Goal: Obtain resource: Download file/media

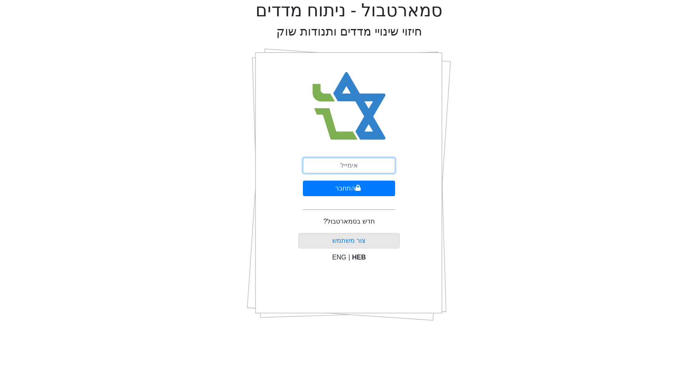
click at [332, 170] on input "email" at bounding box center [349, 166] width 92 height 16
type input "[EMAIL_ADDRESS][DOMAIN_NAME]"
click at [365, 192] on button "התחבר" at bounding box center [349, 188] width 92 height 16
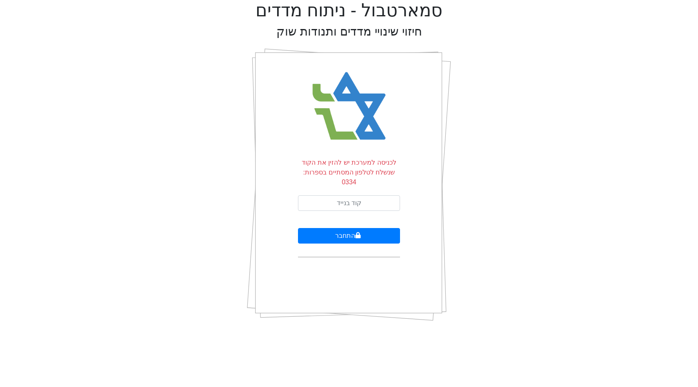
click at [365, 195] on input "text" at bounding box center [349, 203] width 102 height 16
type input "802461"
click at [298, 228] on button "התחבר" at bounding box center [349, 236] width 102 height 16
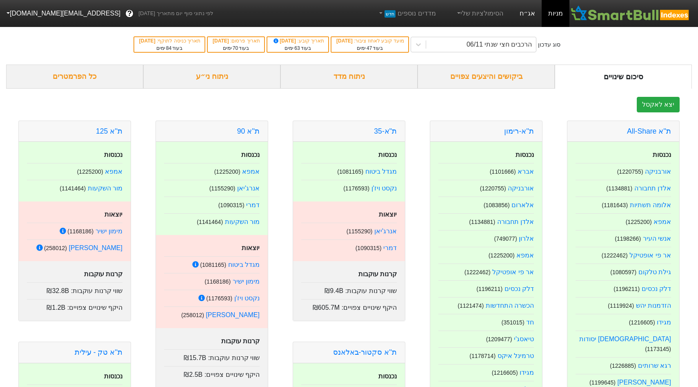
click at [530, 19] on link "אג״ח" at bounding box center [527, 13] width 29 height 27
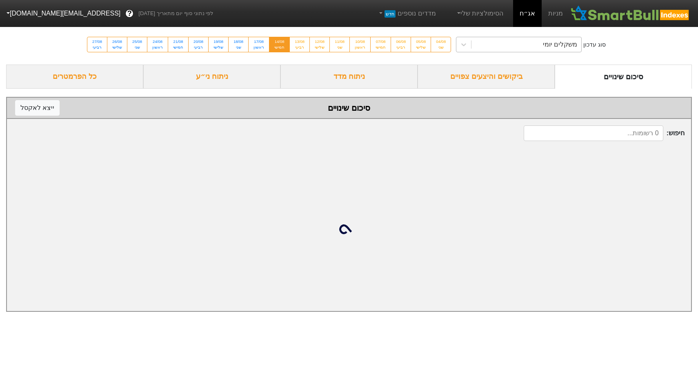
click at [493, 41] on div "משקלים יומי" at bounding box center [526, 44] width 110 height 15
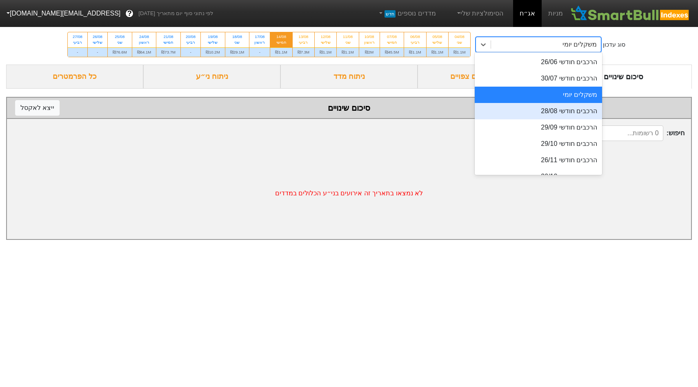
click at [514, 110] on div "הרכבים חודשי 28/08" at bounding box center [538, 111] width 127 height 16
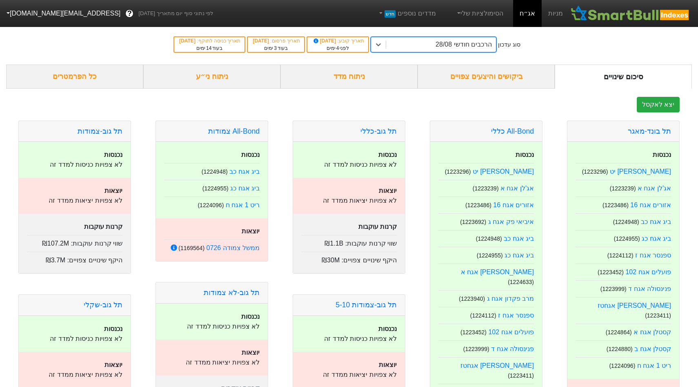
click at [529, 19] on link "אג״ח" at bounding box center [527, 13] width 29 height 27
click at [530, 14] on link "אג״ח" at bounding box center [527, 13] width 29 height 27
click at [490, 53] on div "סוג עדכון הרכבים חודשי 28/08 תאריך קובע : [DATE] לפני 4 ימים תאריך פרסום : [DAT…" at bounding box center [349, 44] width 698 height 40
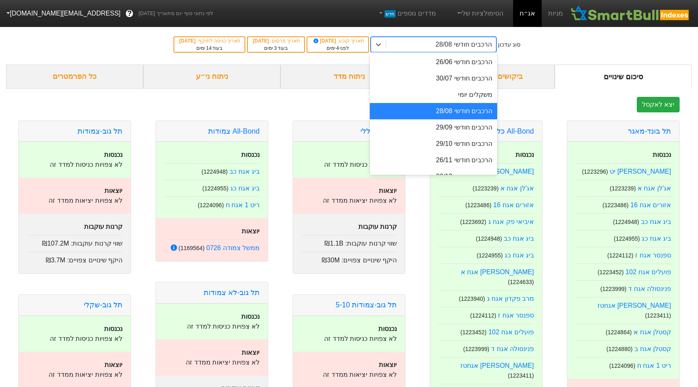
click at [490, 51] on div "הרכבים חודשי 28/08" at bounding box center [441, 44] width 110 height 15
click at [486, 91] on div "משקלים יומי" at bounding box center [433, 95] width 127 height 16
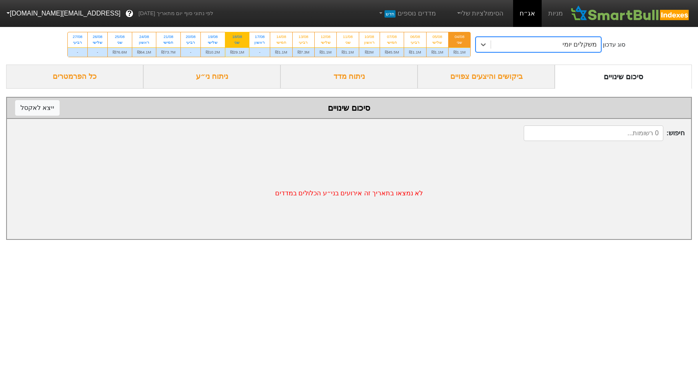
click at [243, 43] on div "שני" at bounding box center [237, 43] width 14 height 6
click at [237, 38] on input "18/08 שני ₪29.1M" at bounding box center [234, 34] width 5 height 5
radio input "true"
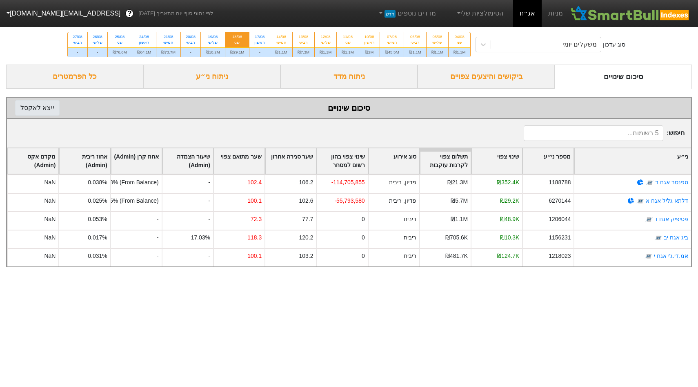
click at [40, 113] on button "ייצא ל אקסל" at bounding box center [37, 108] width 44 height 16
click at [213, 41] on div "שלישי" at bounding box center [213, 43] width 14 height 6
click at [213, 38] on input "19/08 שלישי ₪10.2M" at bounding box center [209, 34] width 5 height 5
radio input "true"
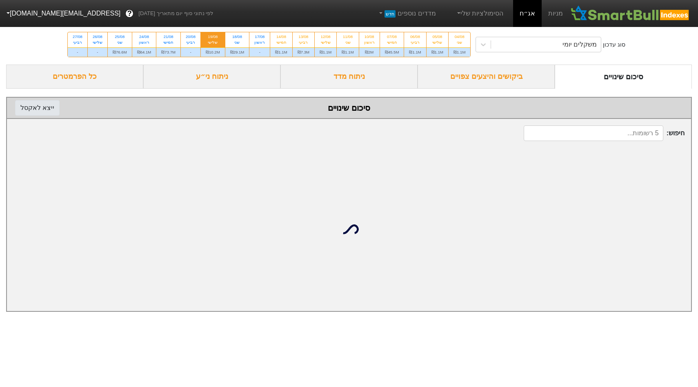
click at [44, 106] on button "ייצא ל אקסל" at bounding box center [37, 108] width 44 height 16
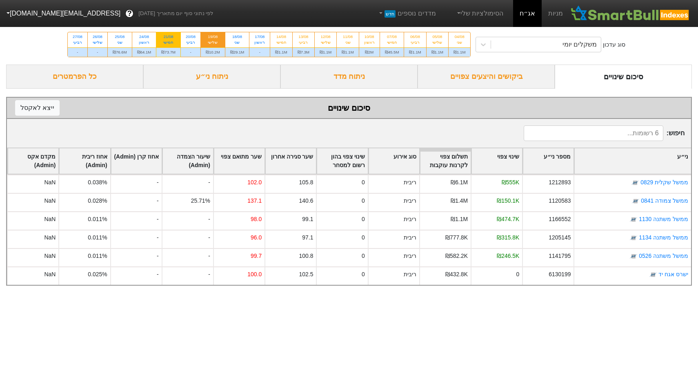
click at [169, 39] on div "21/08" at bounding box center [168, 37] width 14 height 6
click at [169, 38] on input "21/08 חמישי ₪73.7M" at bounding box center [165, 34] width 5 height 5
radio input "true"
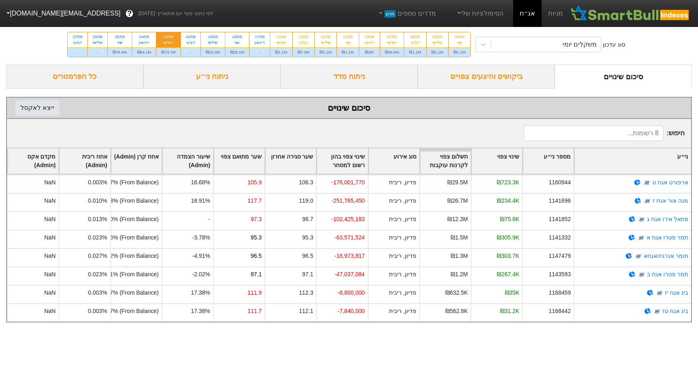
click at [33, 104] on button "ייצא ל אקסל" at bounding box center [37, 108] width 44 height 16
click at [242, 40] on div "שני" at bounding box center [237, 43] width 14 height 6
click at [237, 38] on input "18/08 שני ₪29.1M" at bounding box center [234, 34] width 5 height 5
radio input "true"
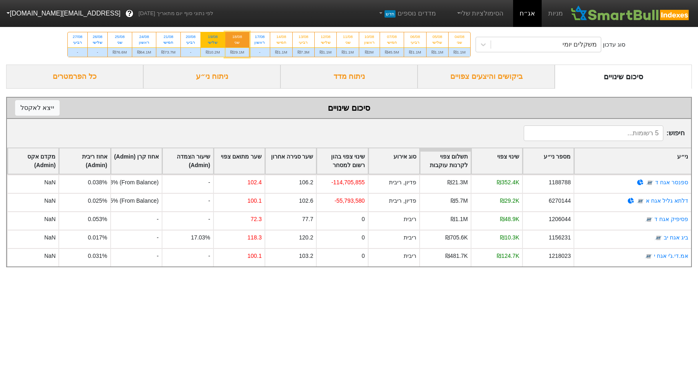
click at [214, 39] on div "19/08" at bounding box center [213, 37] width 14 height 6
click at [213, 38] on input "19/08 שלישי ₪10.2M" at bounding box center [209, 34] width 5 height 5
radio input "true"
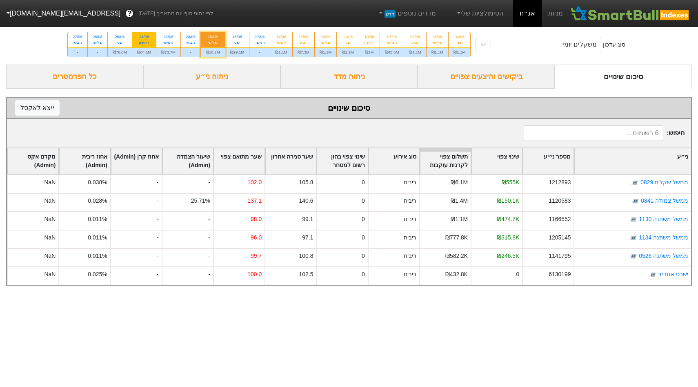
click at [151, 36] on div "24/08" at bounding box center [144, 37] width 14 height 6
click at [144, 36] on input "24/08 ראשון ₪64.1M" at bounding box center [141, 34] width 5 height 5
radio input "true"
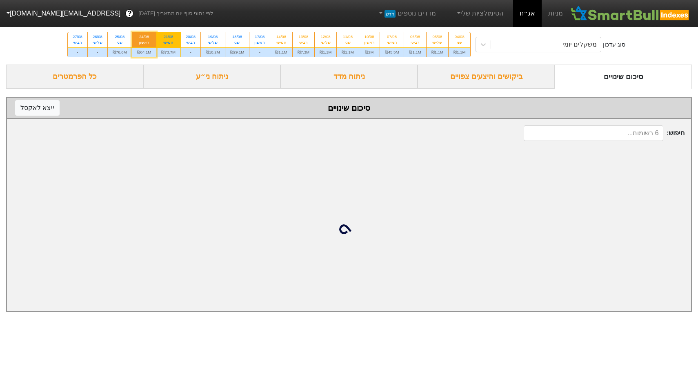
click at [170, 36] on div "21/08" at bounding box center [168, 37] width 14 height 6
click at [169, 36] on input "21/08 חמישי ₪73.7M" at bounding box center [165, 34] width 5 height 5
radio input "true"
